Goal: Transaction & Acquisition: Download file/media

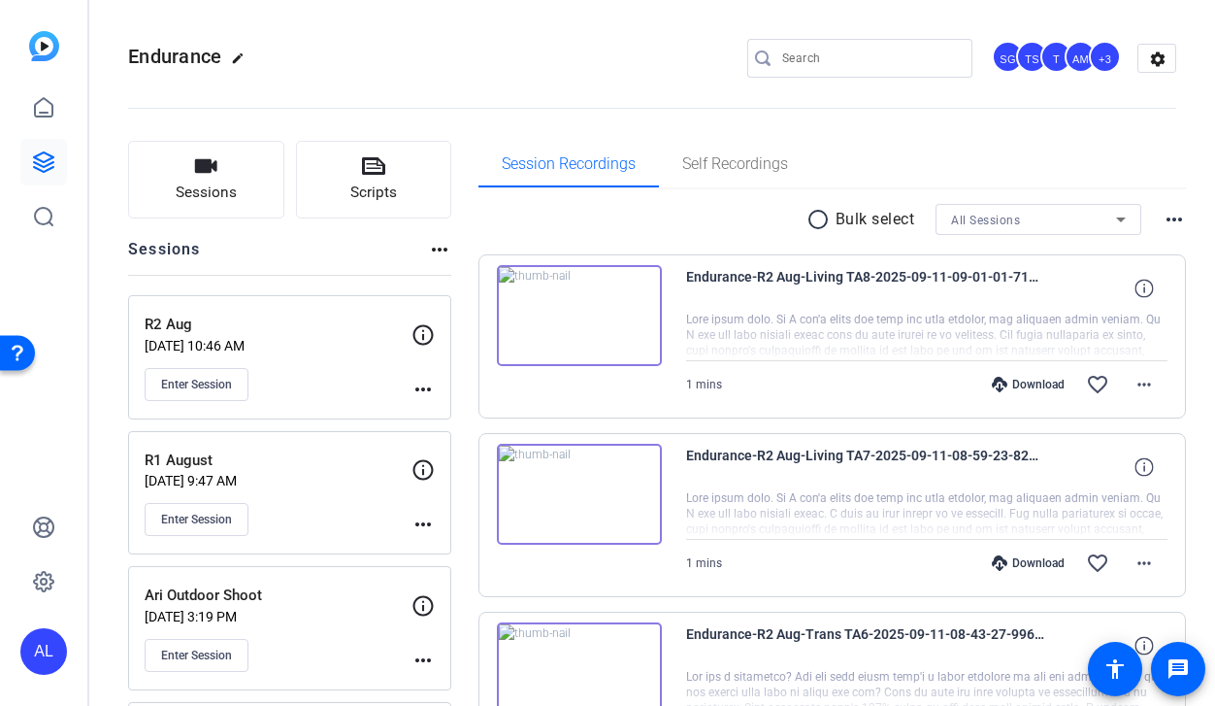
click at [859, 54] on input "Search" at bounding box center [869, 58] width 175 height 23
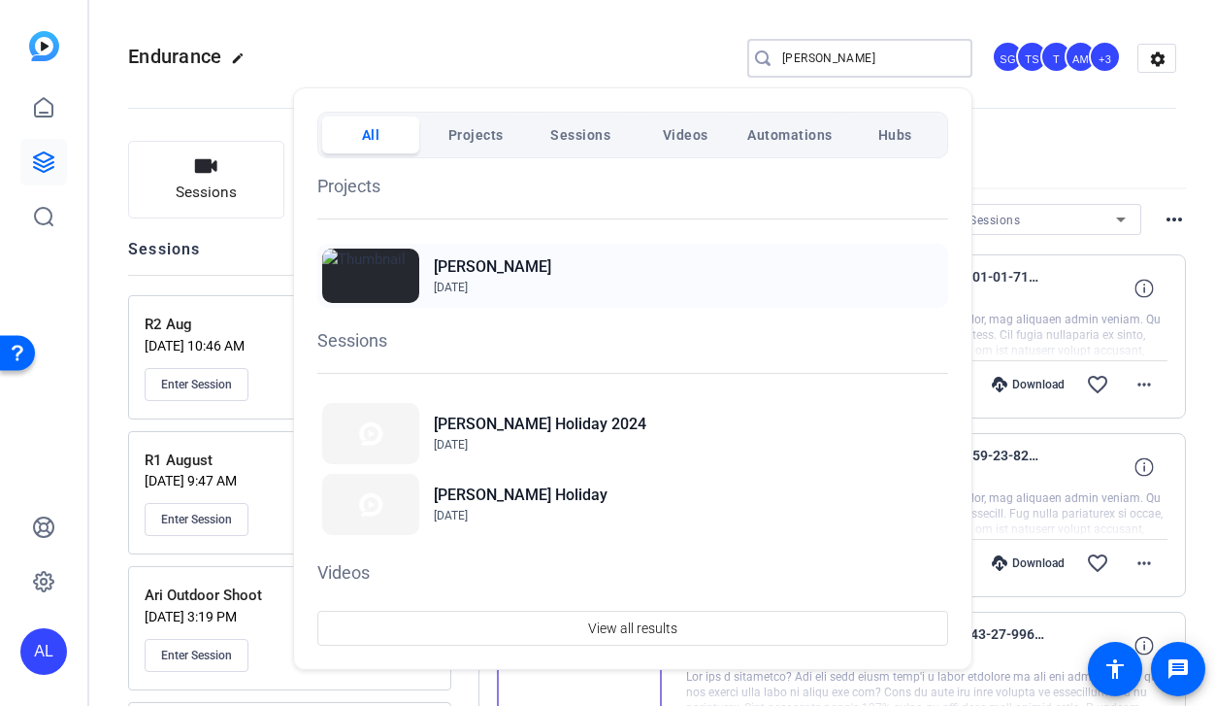
type input "[PERSON_NAME]"
click at [397, 276] on img at bounding box center [370, 275] width 97 height 54
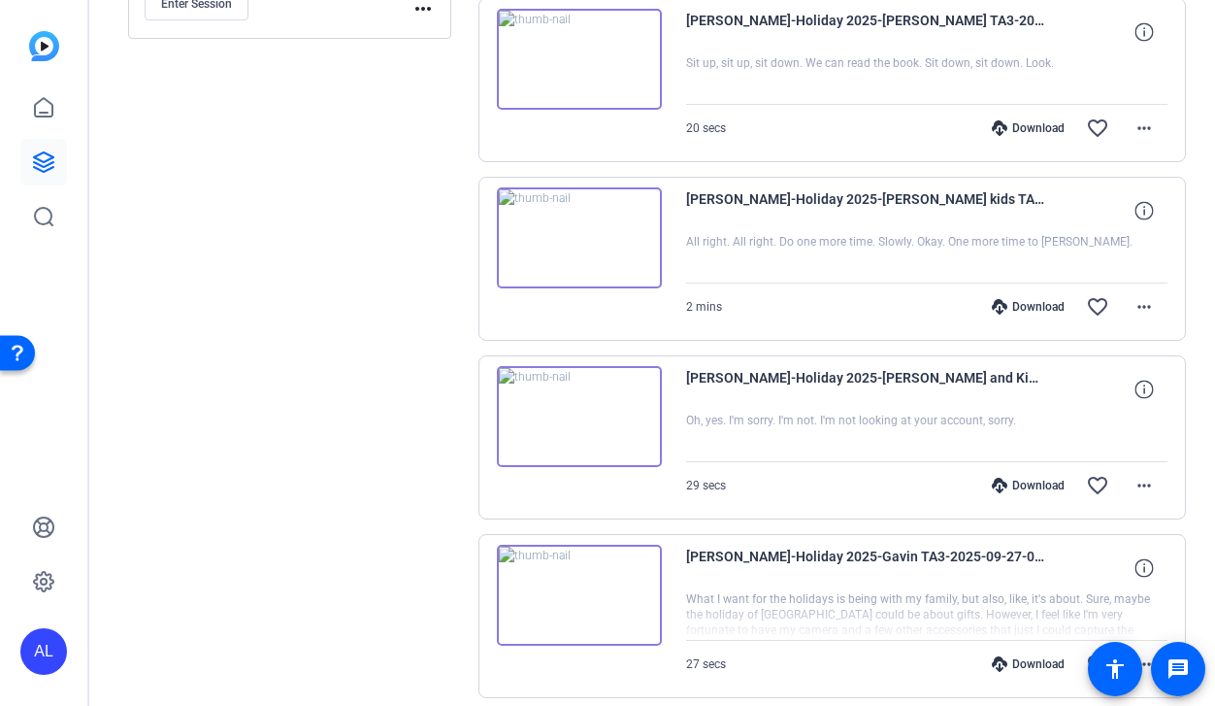
scroll to position [1441, 0]
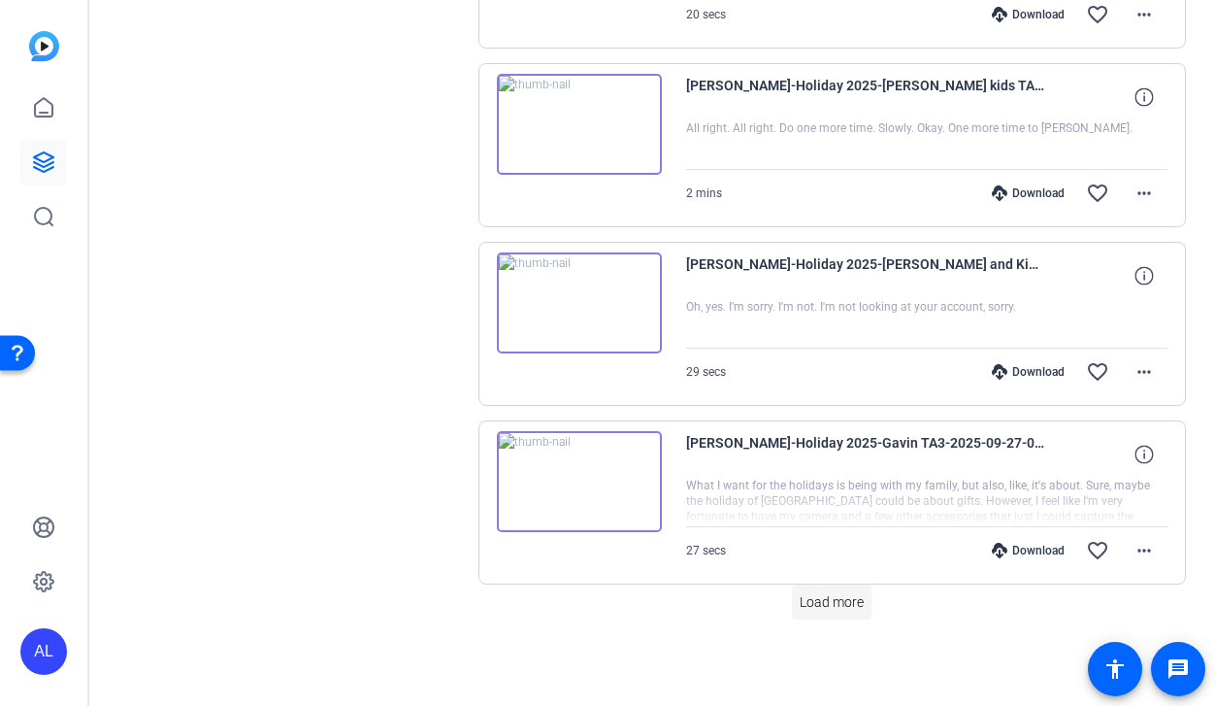
click at [855, 610] on span "Load more" at bounding box center [832, 602] width 64 height 20
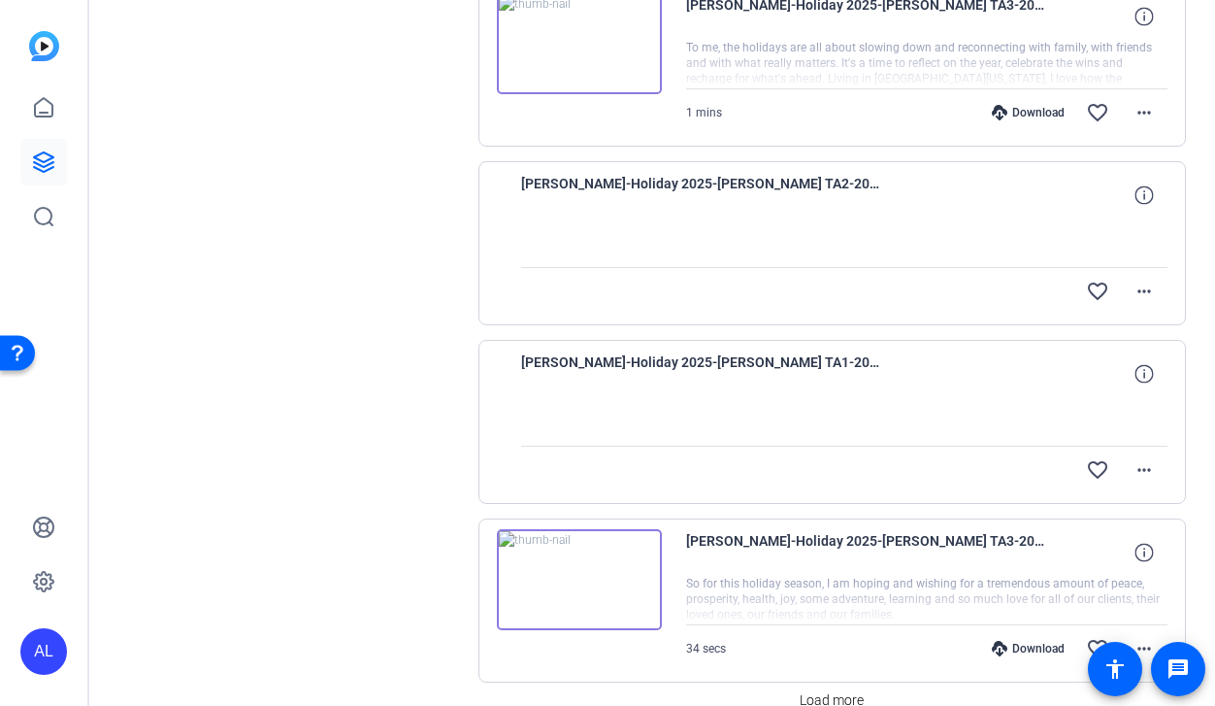
scroll to position [3221, 0]
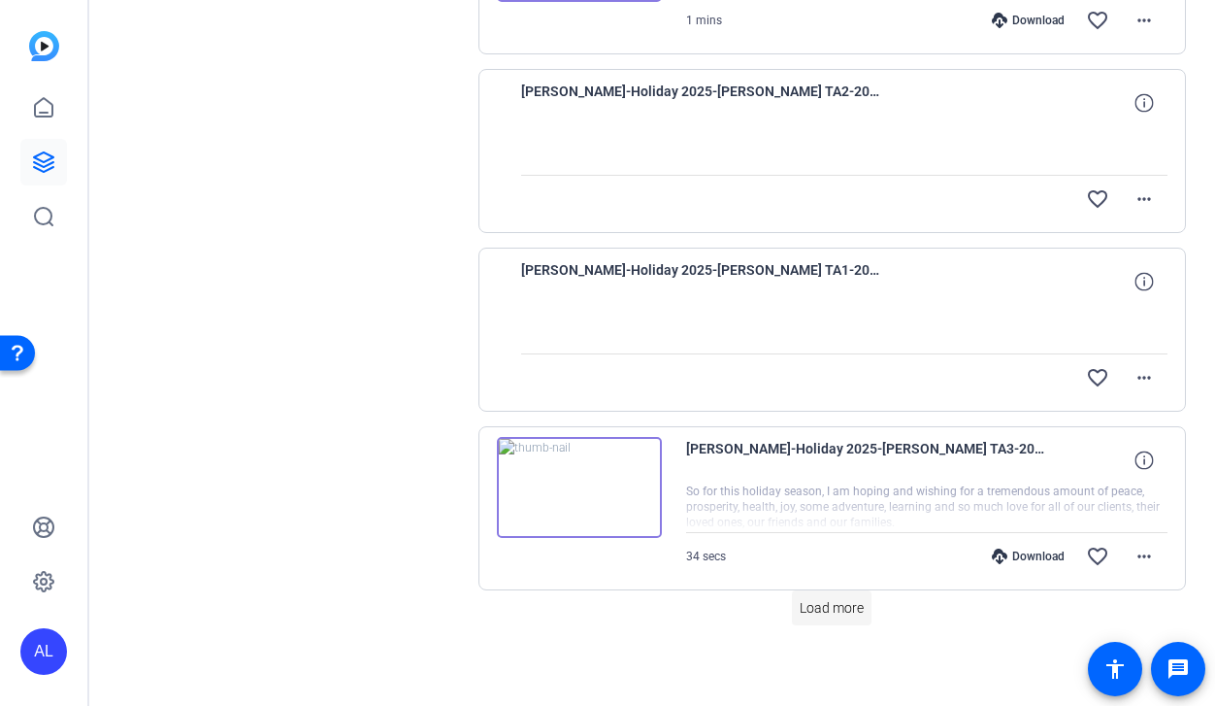
click at [841, 614] on span "Load more" at bounding box center [832, 608] width 64 height 20
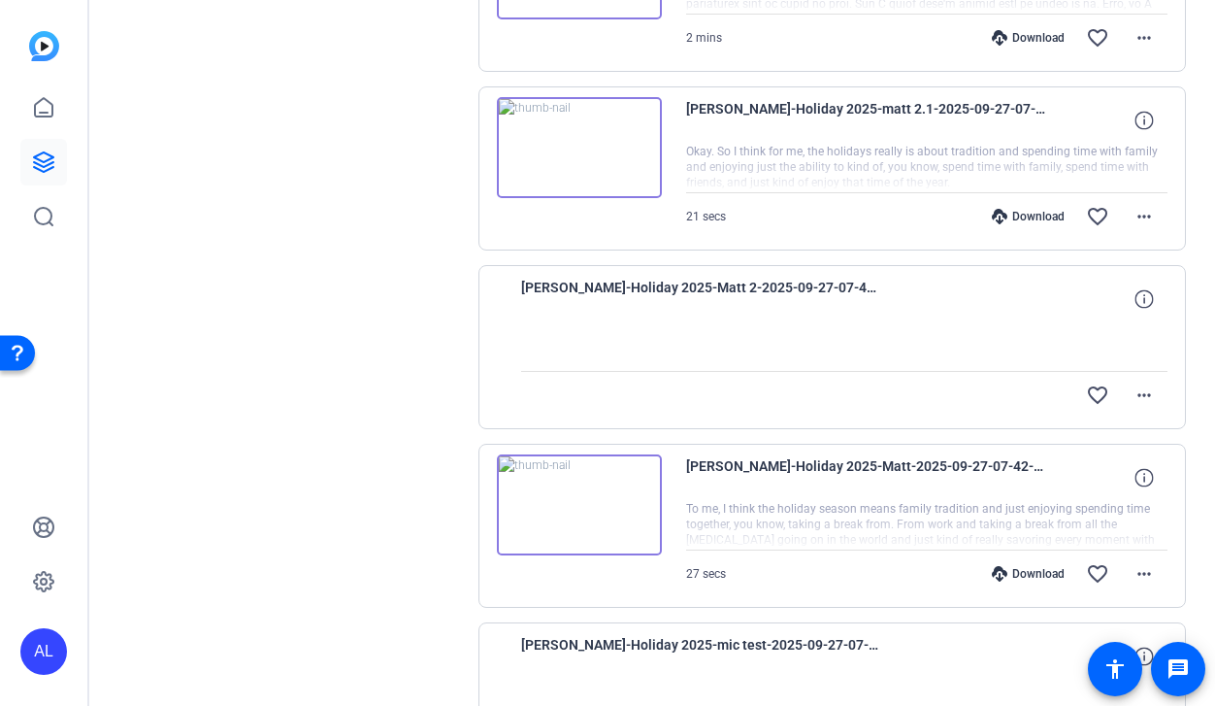
scroll to position [4277, 0]
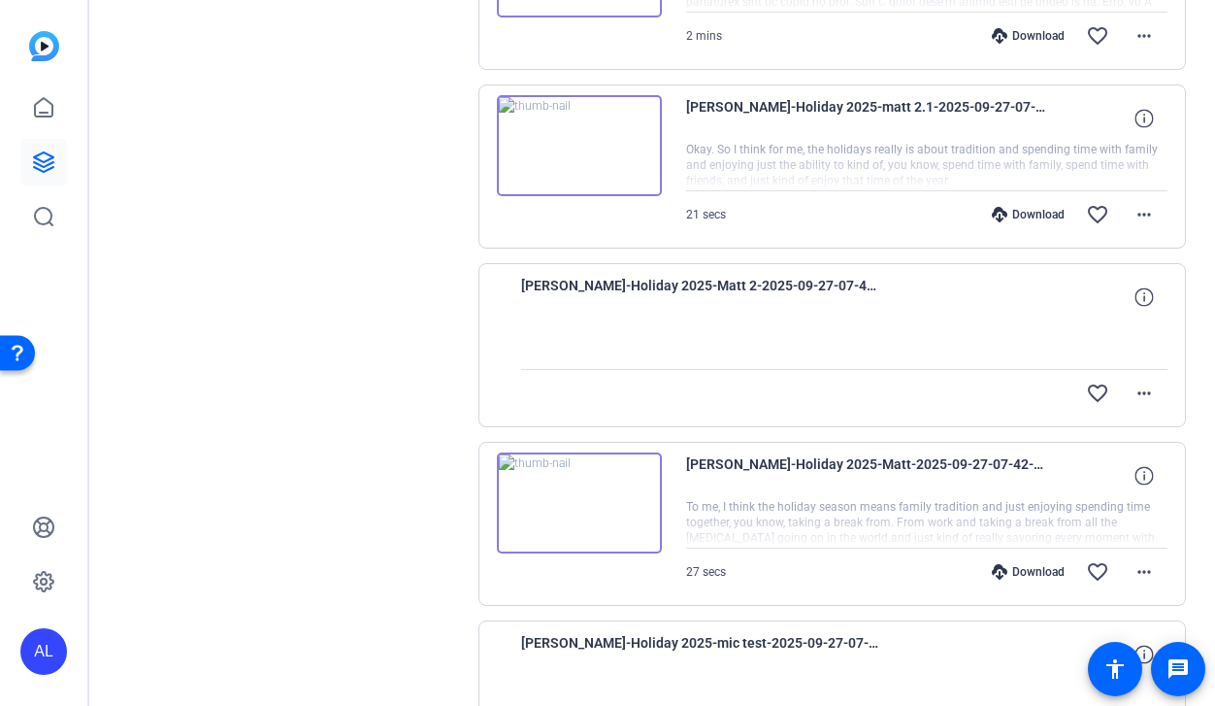
click at [1030, 572] on div "Download" at bounding box center [1028, 572] width 92 height 16
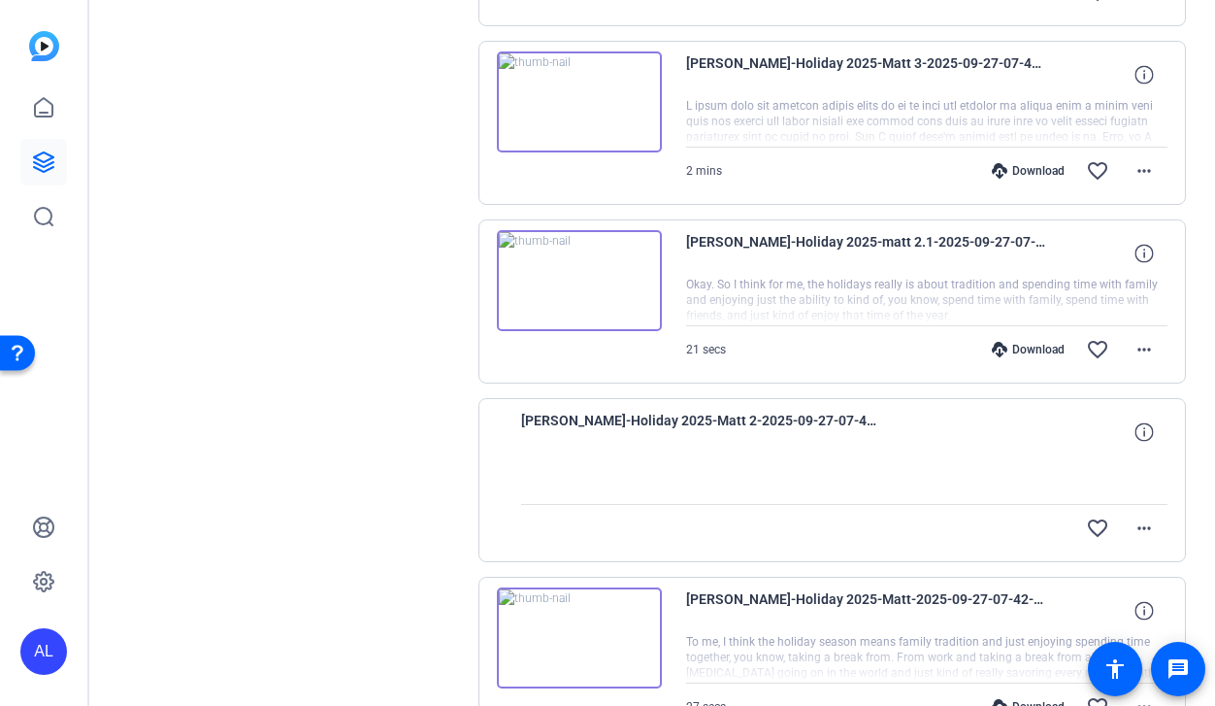
scroll to position [4140, 0]
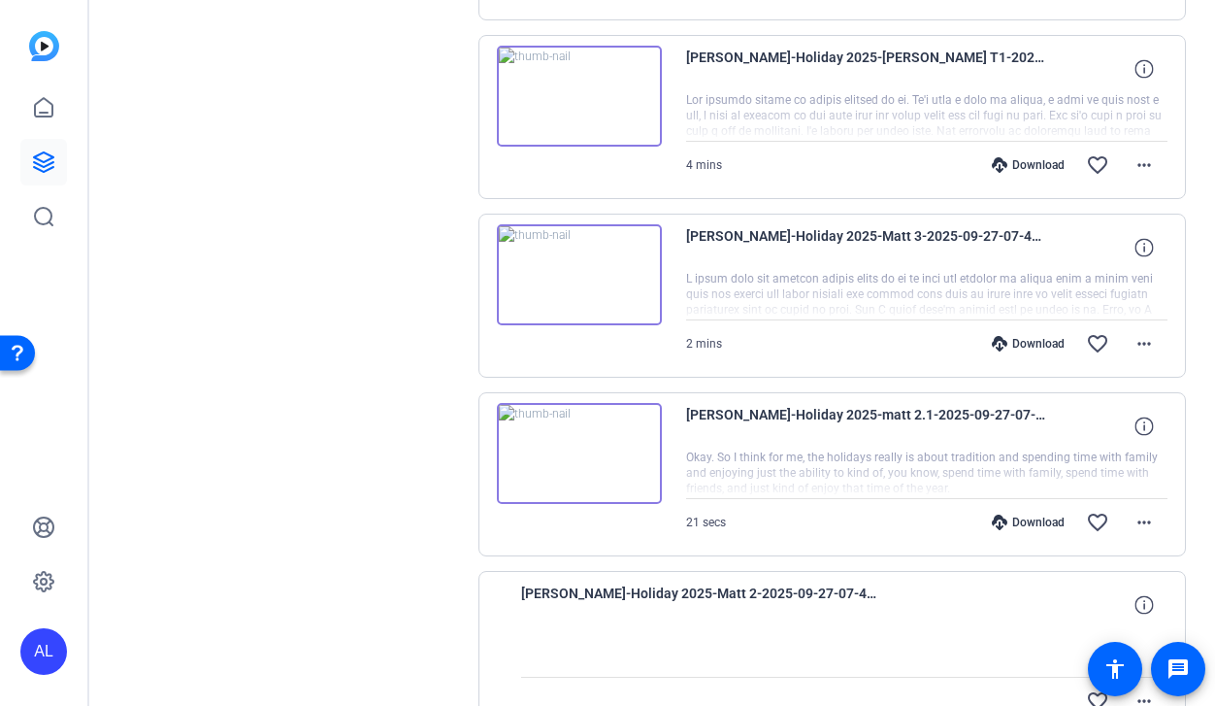
scroll to position [3971, 0]
click at [1037, 342] on div "Download" at bounding box center [1028, 343] width 92 height 16
